Goal: Transaction & Acquisition: Book appointment/travel/reservation

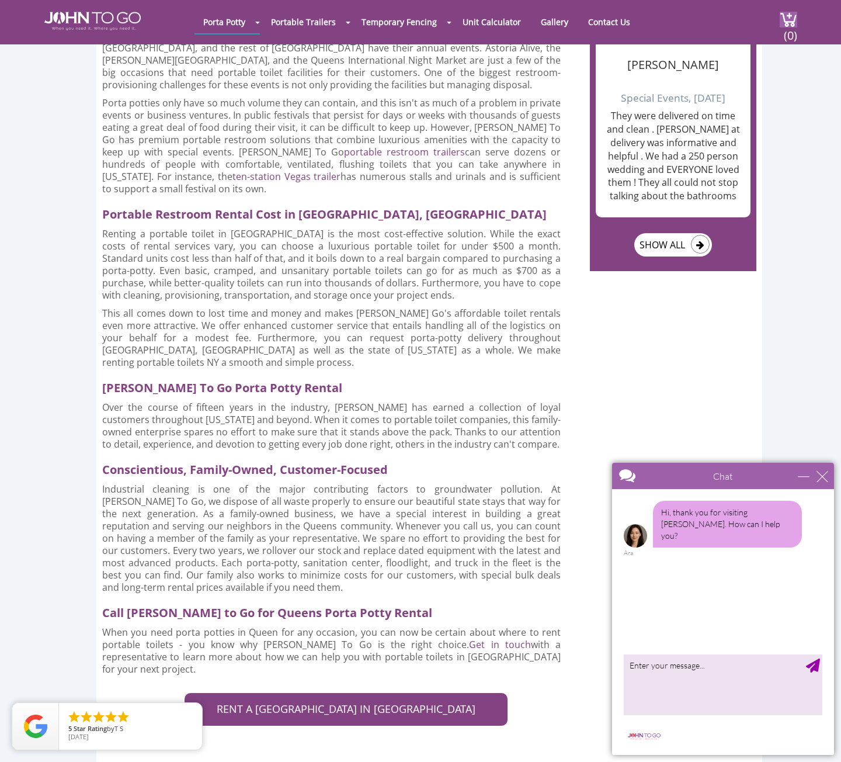
scroll to position [1577, 0]
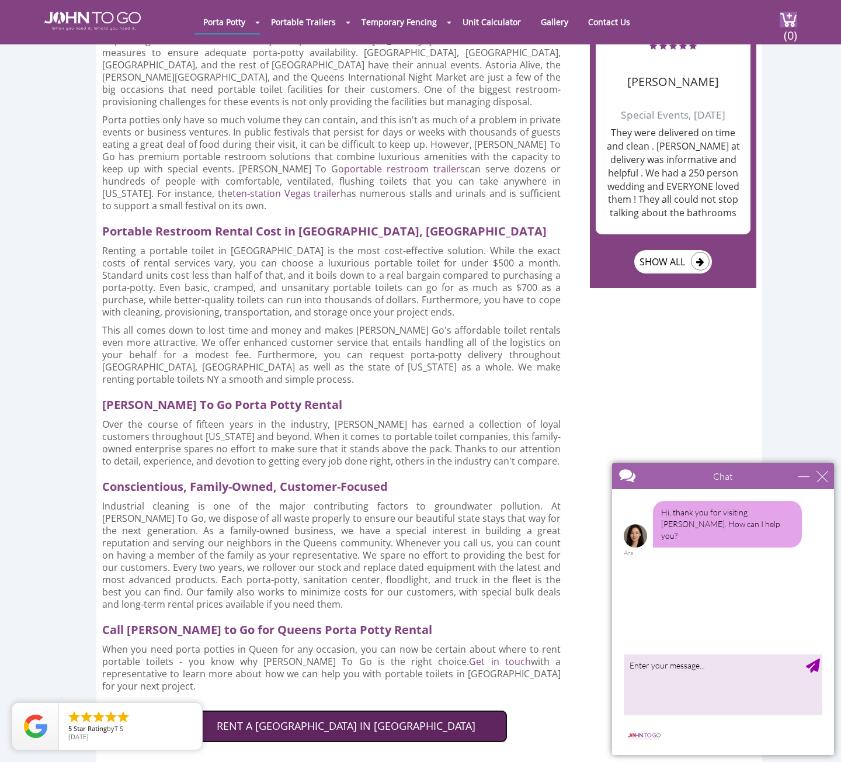
click at [316, 710] on link "RENT A [GEOGRAPHIC_DATA] IN [GEOGRAPHIC_DATA]" at bounding box center [346, 726] width 323 height 33
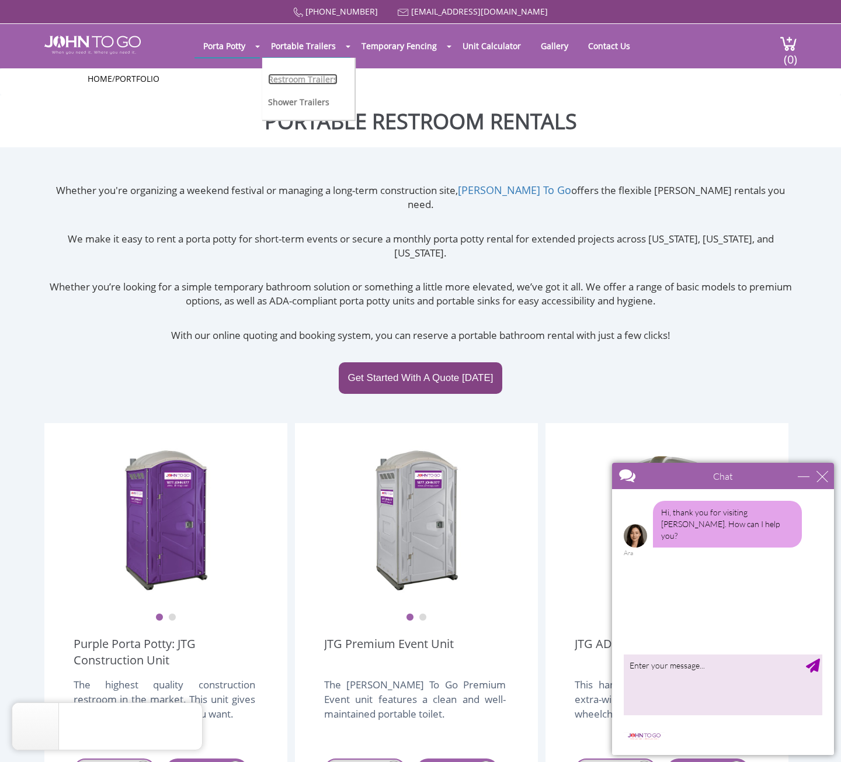
click at [313, 75] on link "Restroom Trailers" at bounding box center [303, 79] width 70 height 11
